Goal: Task Accomplishment & Management: Complete application form

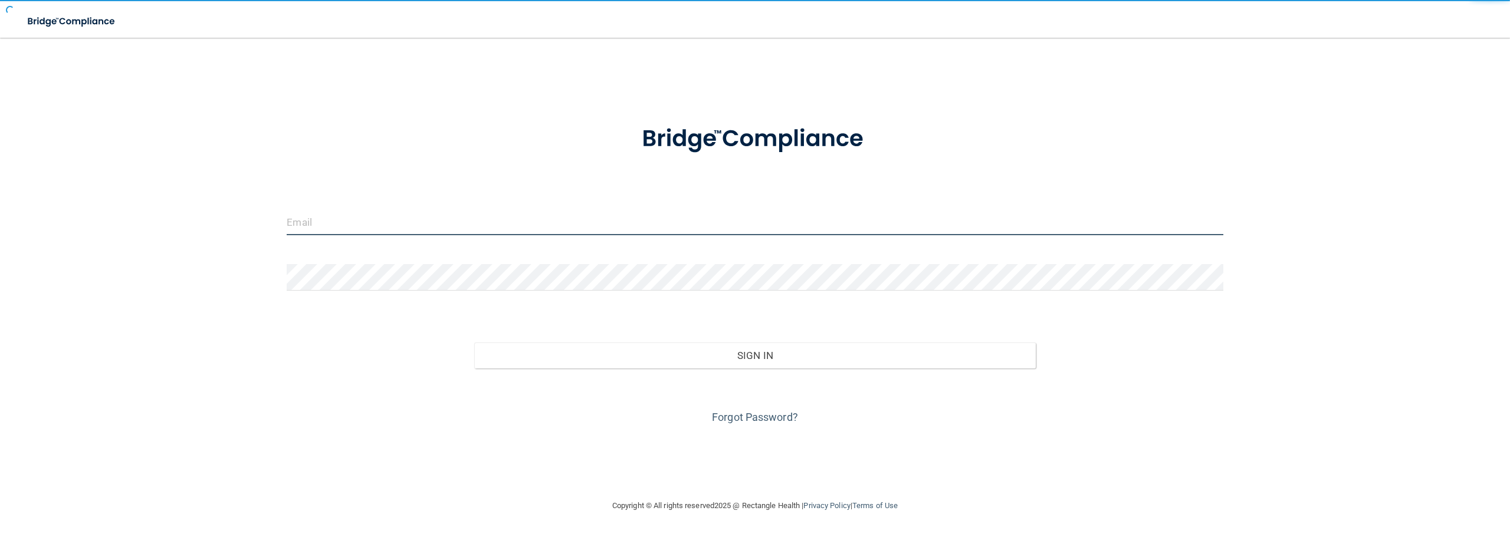
type input "[EMAIL_ADDRESS][DOMAIN_NAME]"
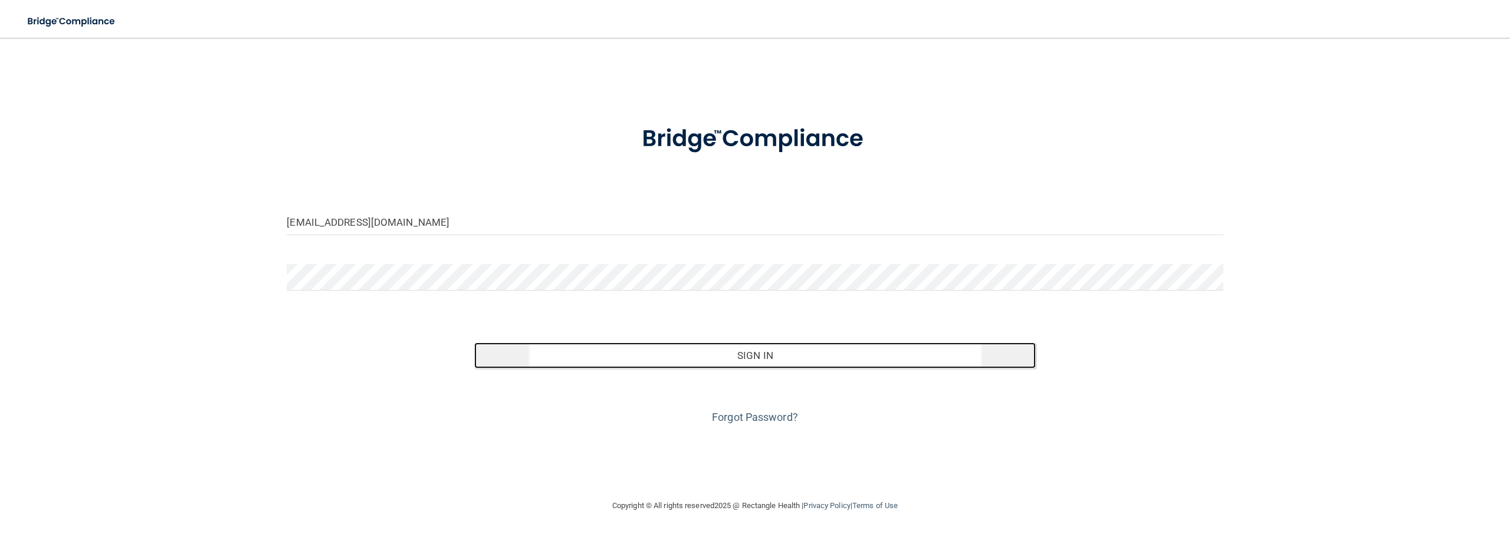
click at [613, 359] on button "Sign In" at bounding box center [754, 356] width 561 height 26
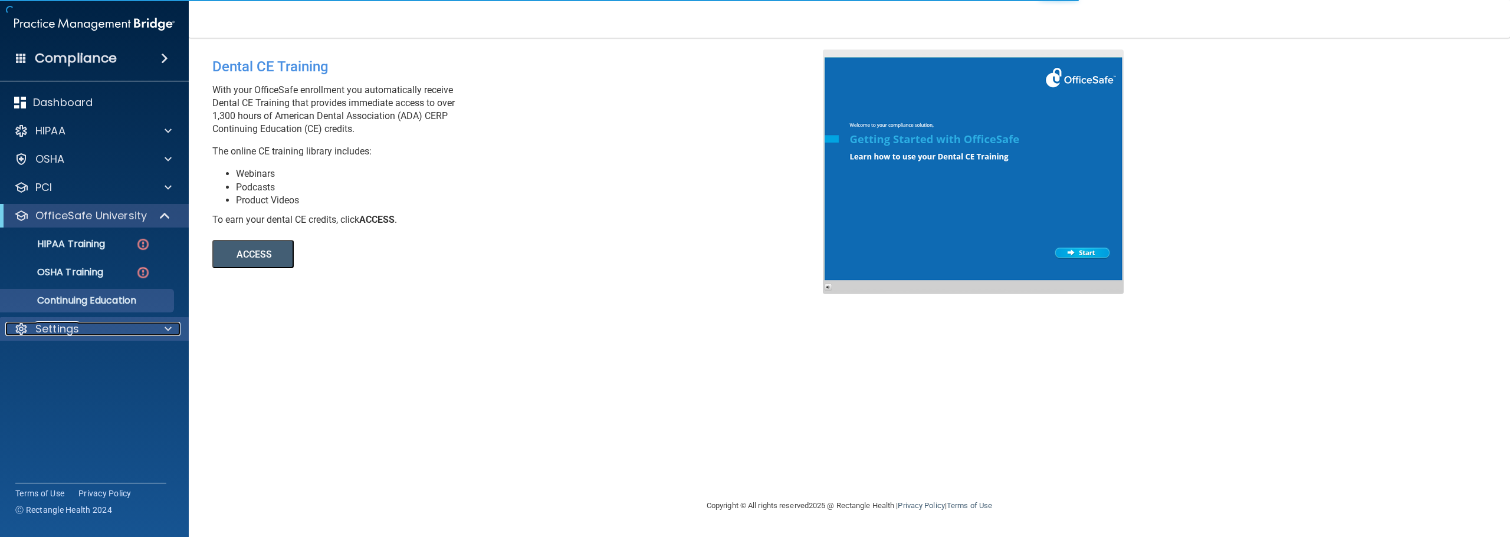
click at [56, 326] on p "Settings" at bounding box center [57, 329] width 44 height 14
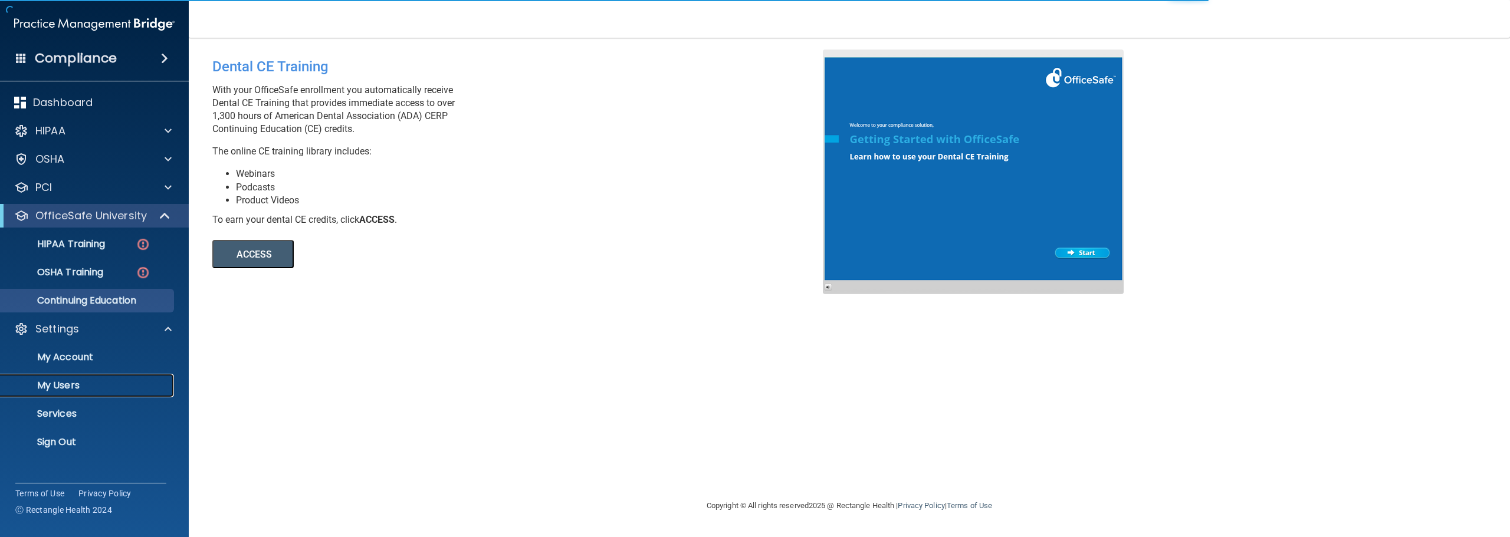
click at [77, 392] on link "My Users" at bounding box center [81, 386] width 186 height 24
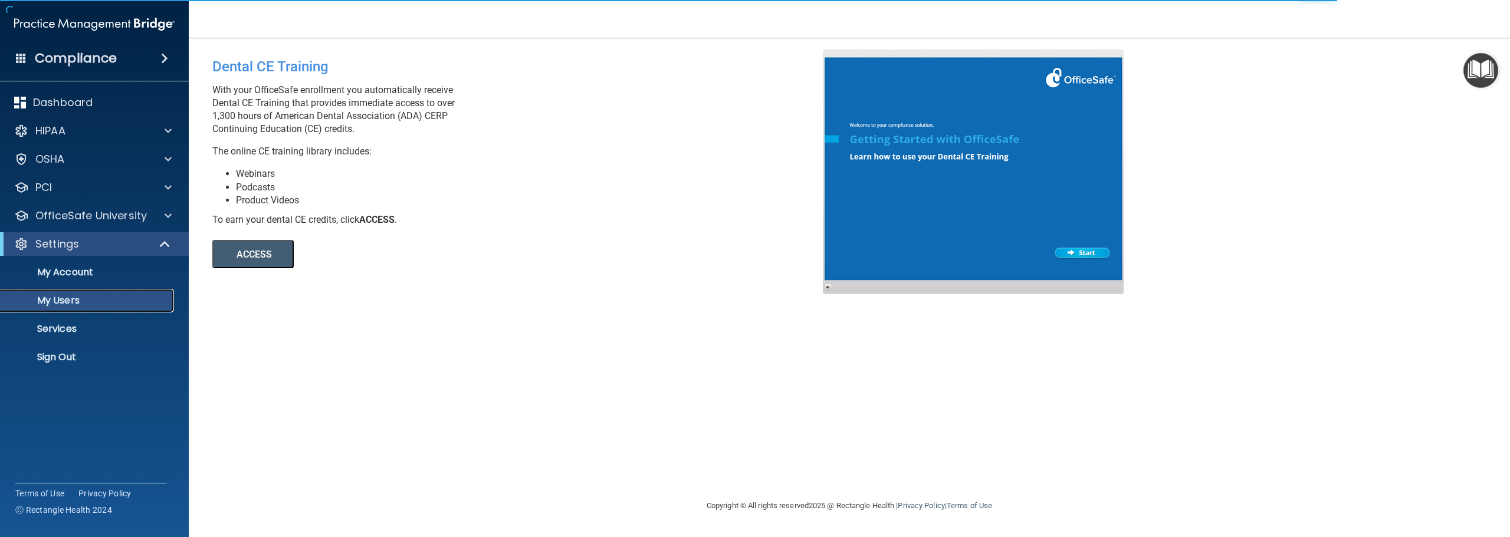
click at [91, 297] on p "My Users" at bounding box center [88, 301] width 161 height 12
select select "20"
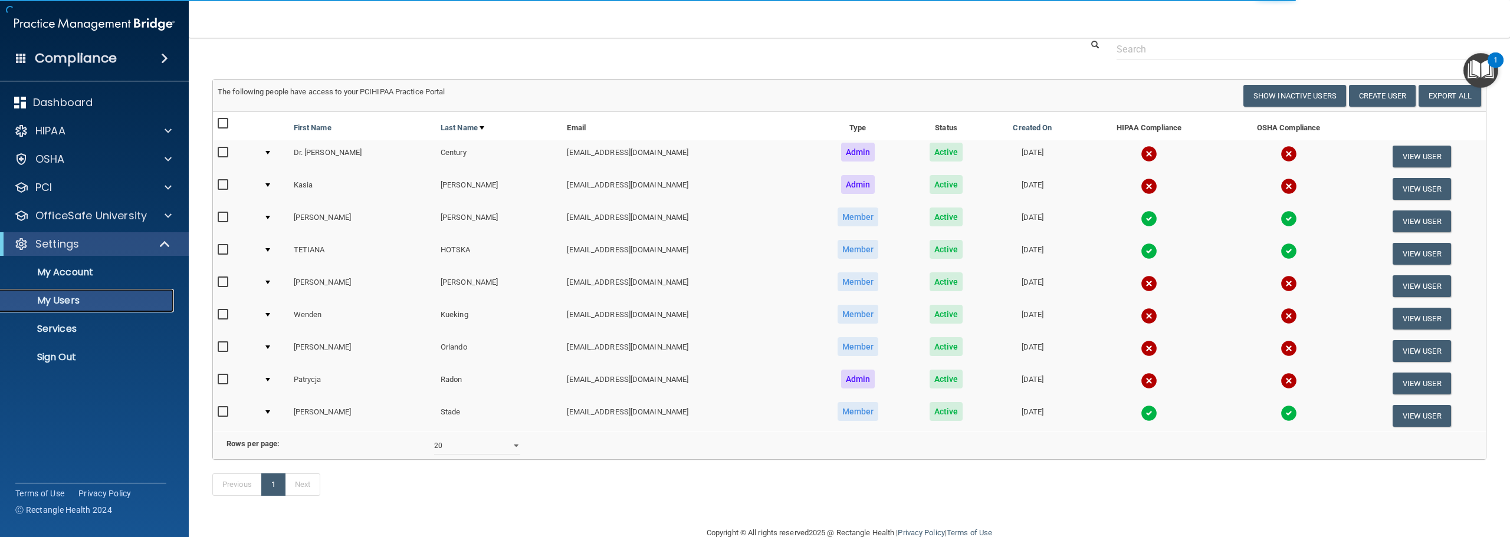
scroll to position [82, 0]
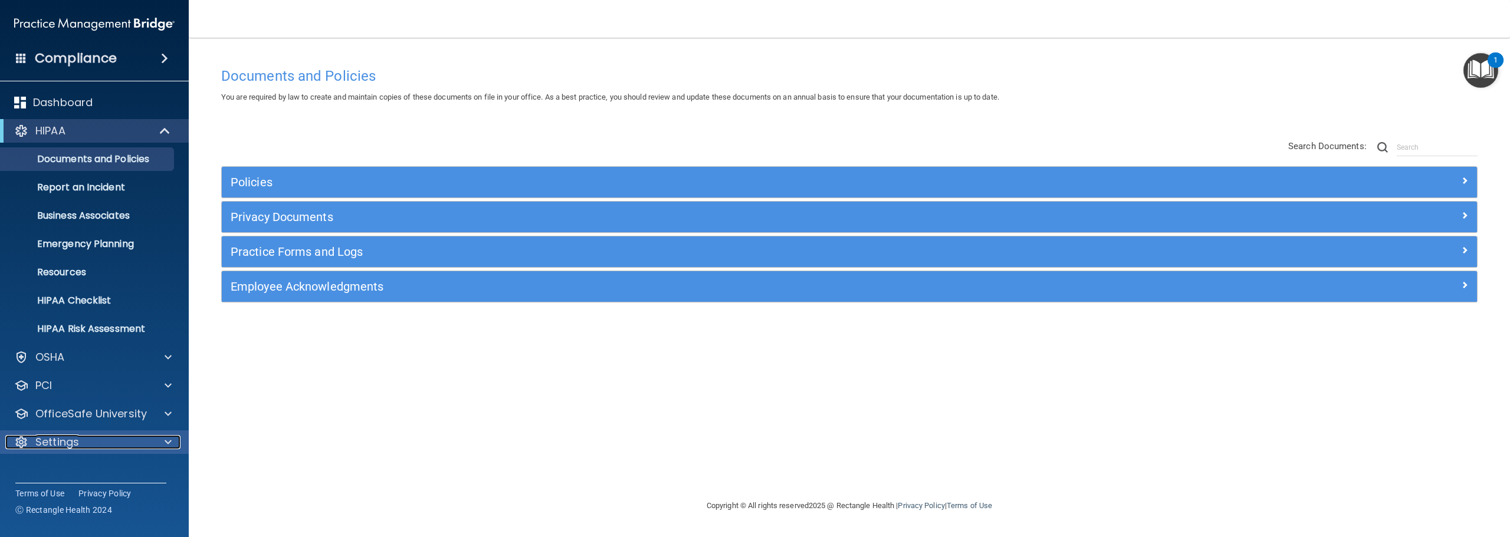
click at [89, 439] on div "Settings" at bounding box center [78, 442] width 146 height 14
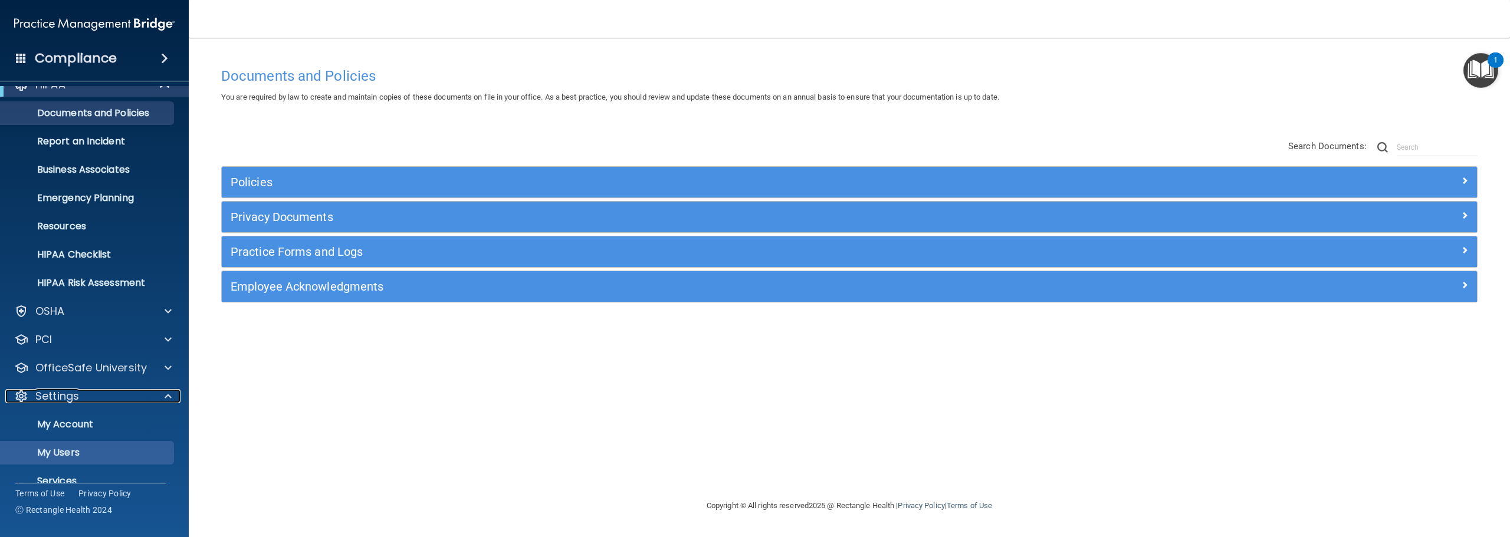
scroll to position [94, 0]
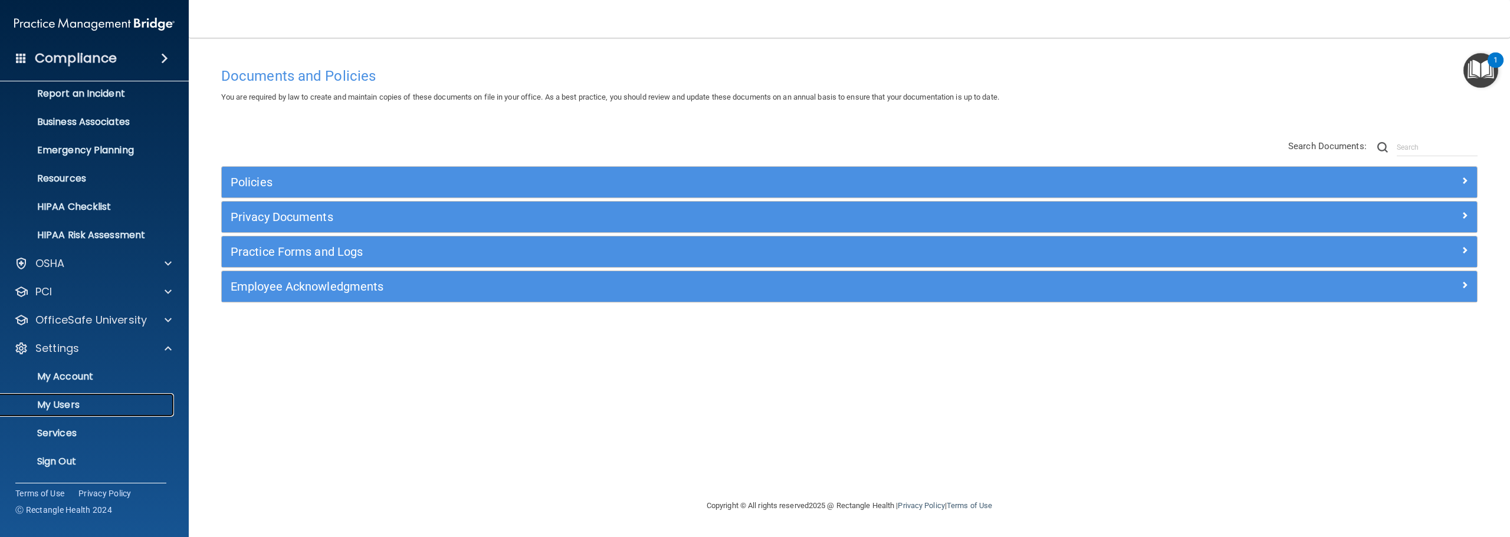
click at [101, 405] on p "My Users" at bounding box center [88, 405] width 161 height 12
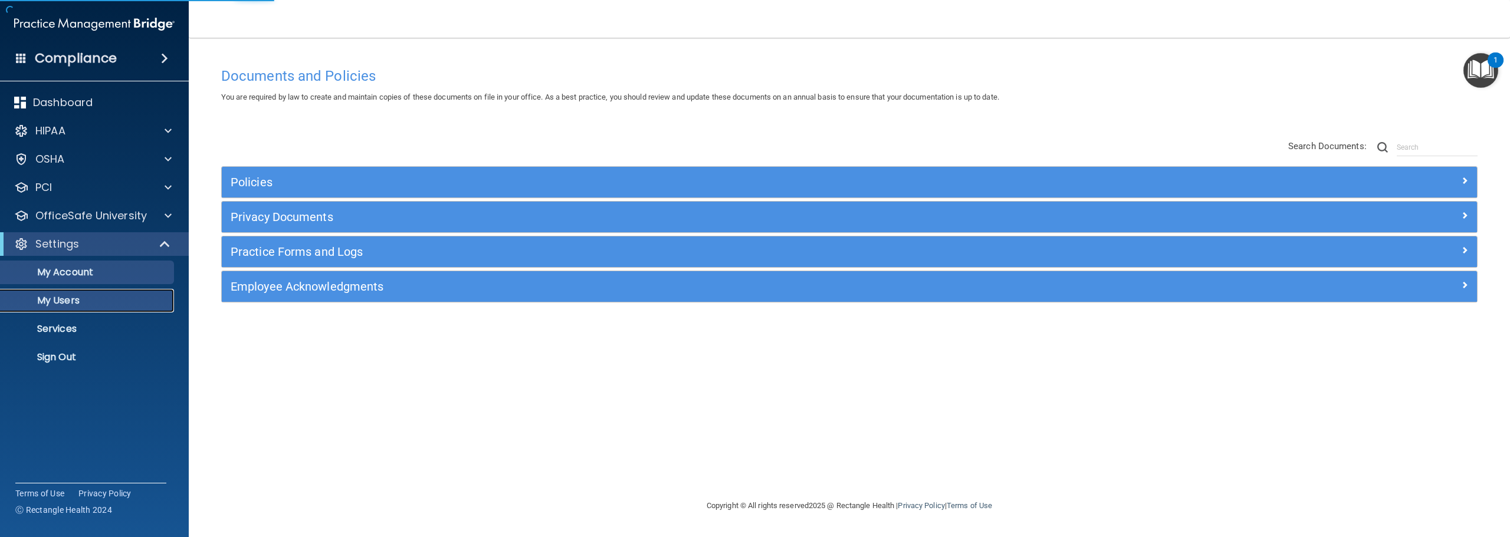
select select "20"
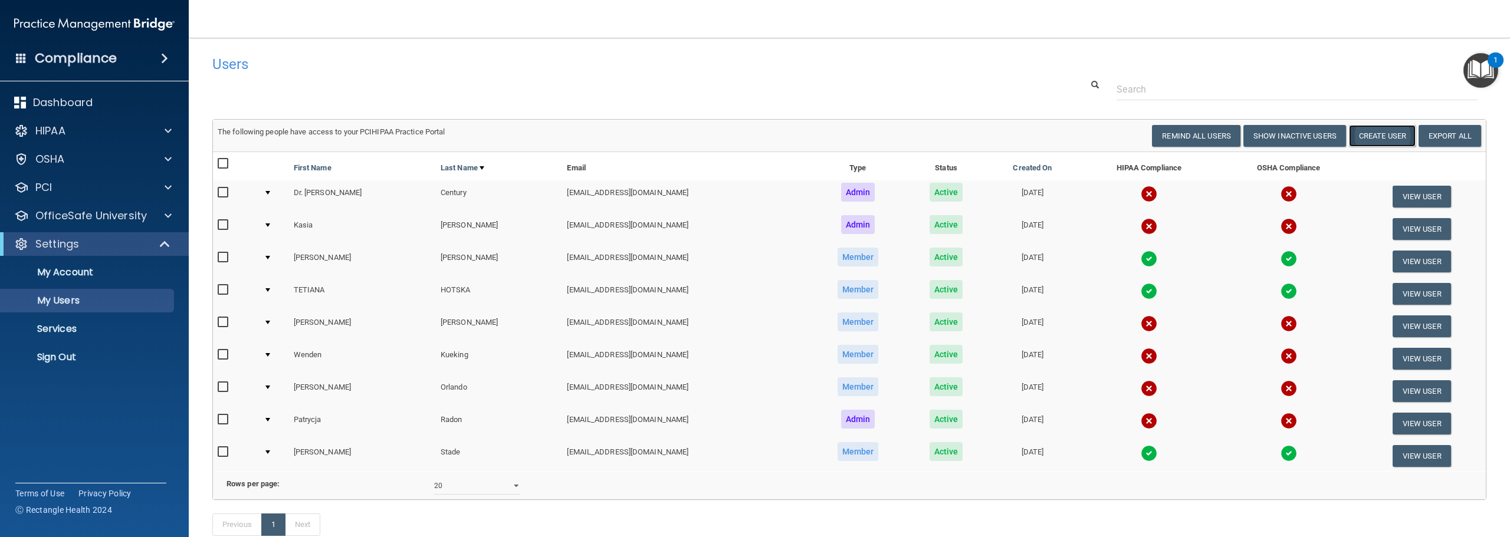
click at [1380, 142] on button "Create User" at bounding box center [1382, 136] width 67 height 22
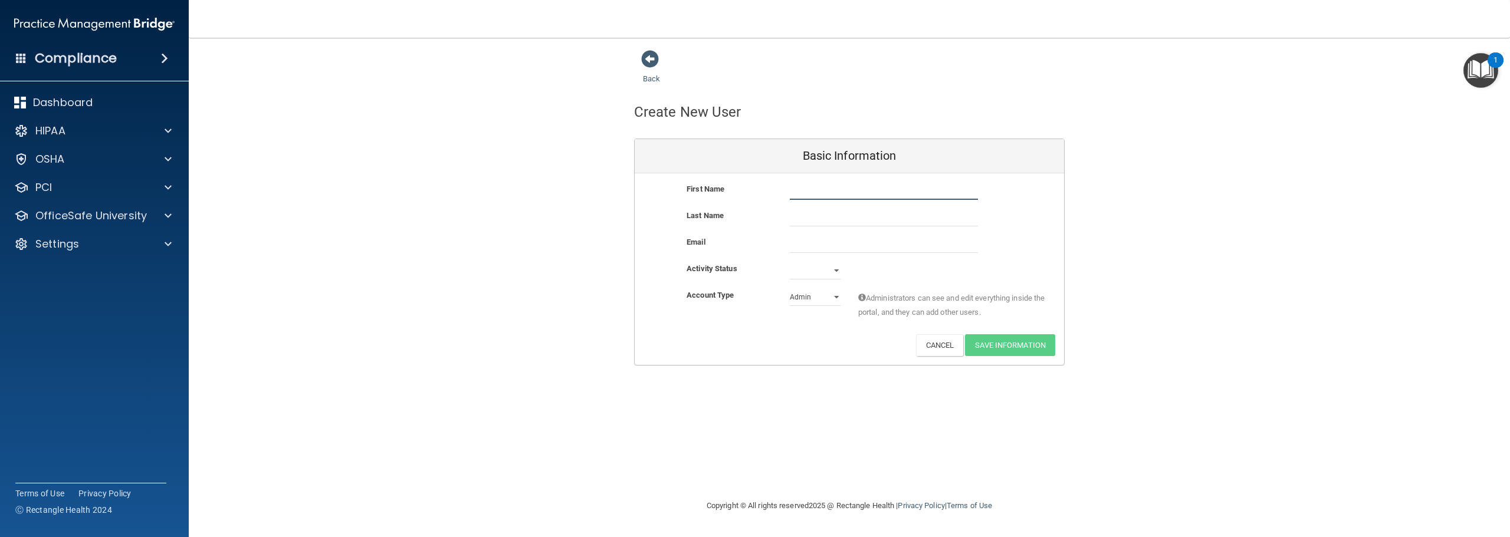
click at [809, 190] on input "text" at bounding box center [884, 191] width 188 height 18
type input "Ewa"
type input "Drozdowski"
paste input "evenee77@gmail.com"
type input "evenee77@gmail.com"
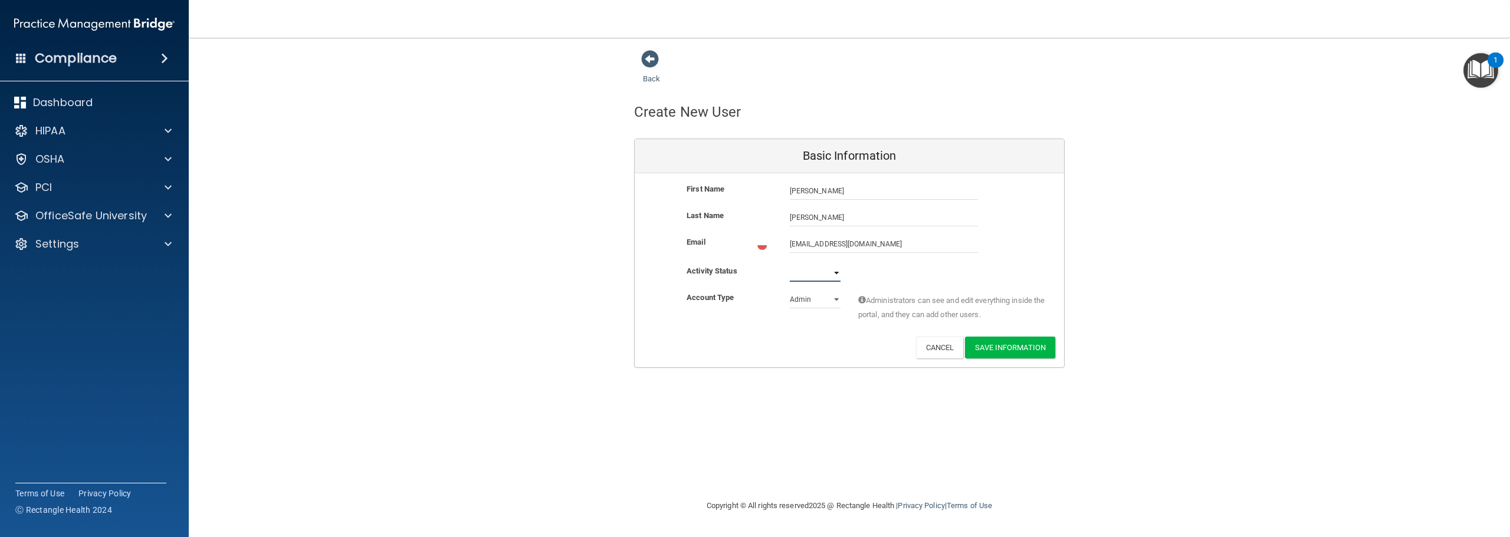
click at [824, 266] on select "Active Inactive" at bounding box center [815, 273] width 51 height 18
select select "active"
click at [790, 264] on select "Active Inactive" at bounding box center [815, 273] width 51 height 18
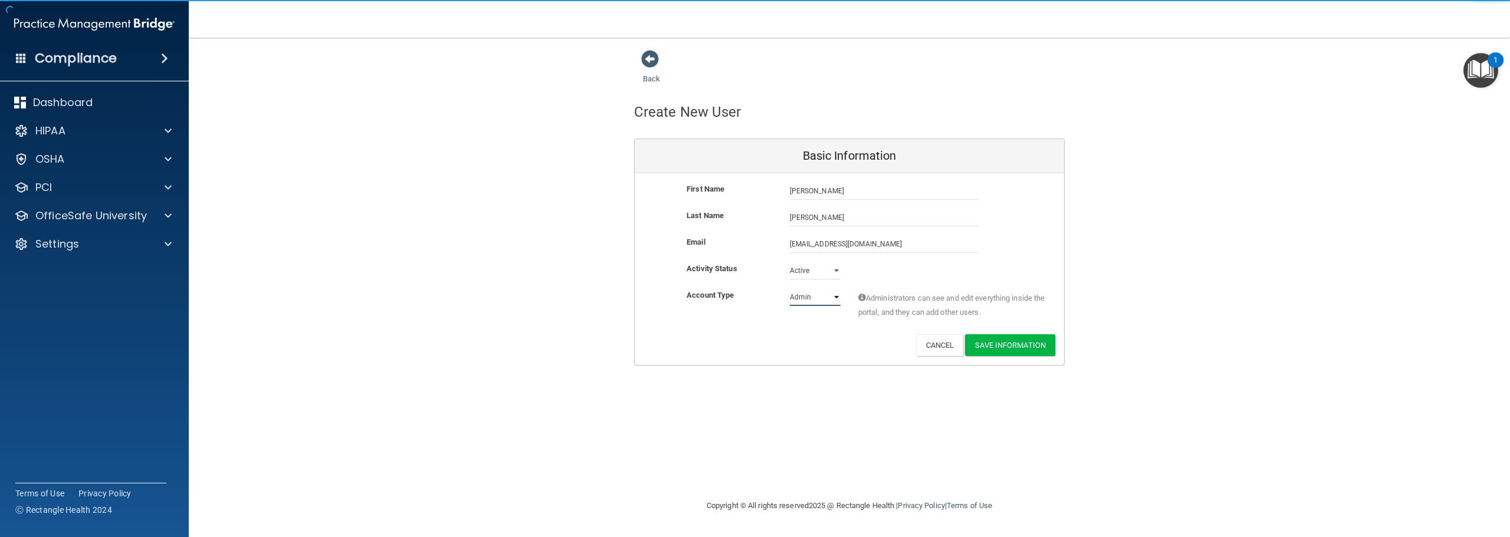
click at [816, 299] on select "Admin Member" at bounding box center [815, 297] width 51 height 18
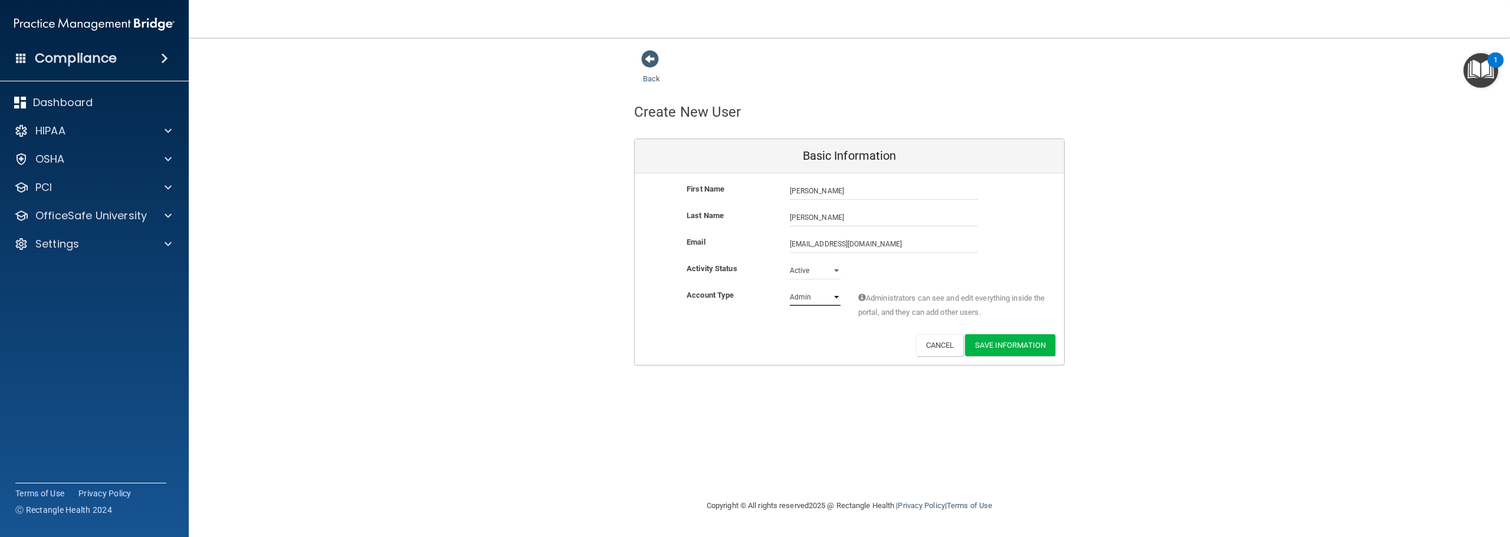
select select "practice_member"
click at [790, 288] on select "Admin Member" at bounding box center [815, 297] width 51 height 18
click at [996, 347] on button "Save Information" at bounding box center [1010, 345] width 90 height 22
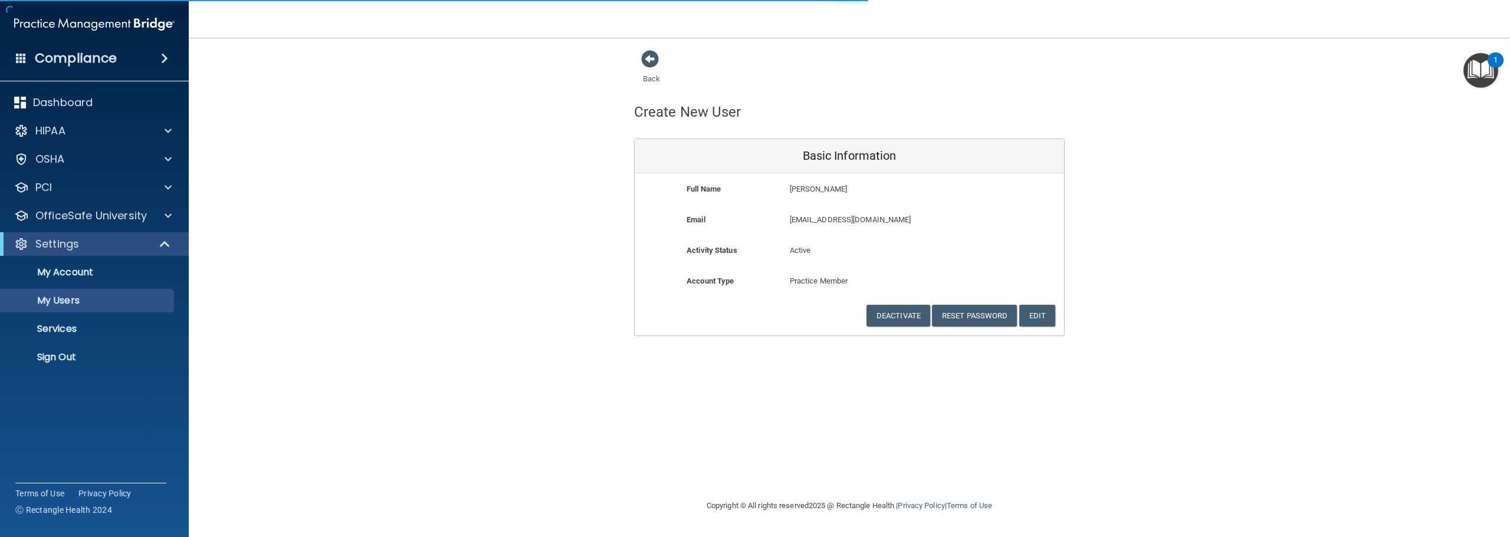
select select "20"
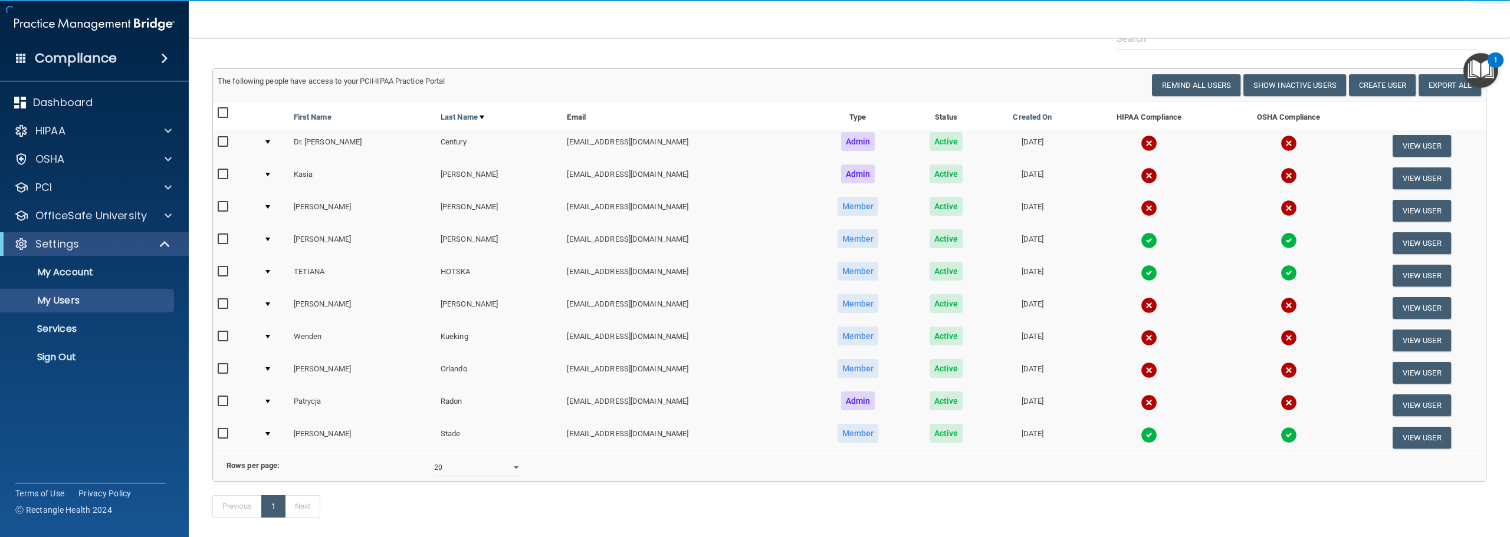
scroll to position [160, 0]
